Goal: Go to known website: Access a specific website the user already knows

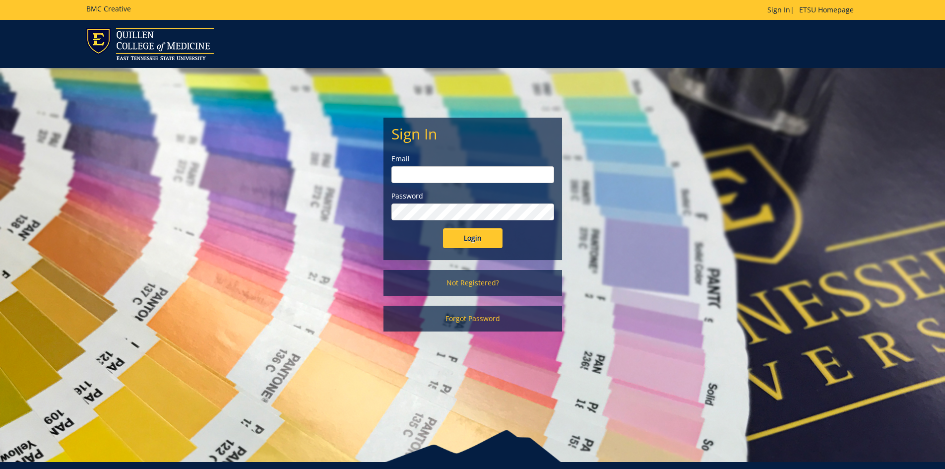
type input "[EMAIL_ADDRESS][DOMAIN_NAME]"
click at [472, 235] on input "Login" at bounding box center [473, 238] width 60 height 20
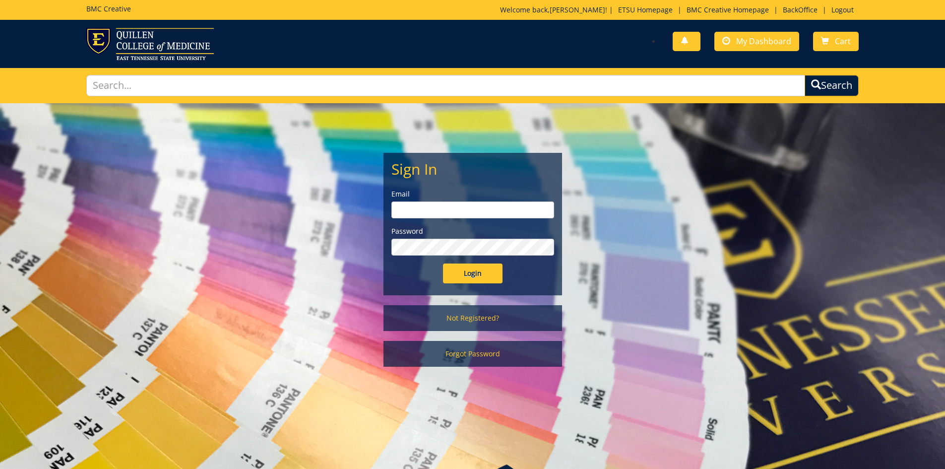
type input "[EMAIL_ADDRESS][DOMAIN_NAME]"
click at [472, 272] on input "Login" at bounding box center [473, 274] width 60 height 20
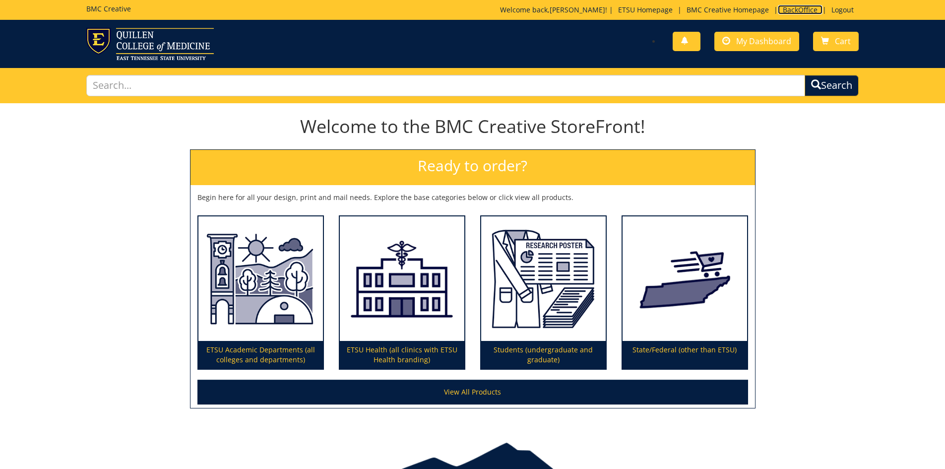
click at [804, 7] on link "BackOffice" at bounding box center [800, 9] width 45 height 9
